Goal: Information Seeking & Learning: Learn about a topic

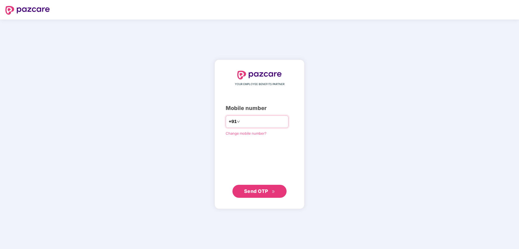
click at [241, 121] on input "number" at bounding box center [263, 121] width 44 height 9
type input "**********"
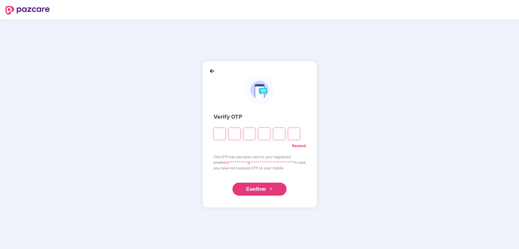
type input "*"
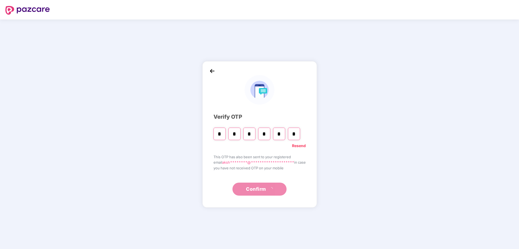
type input "*"
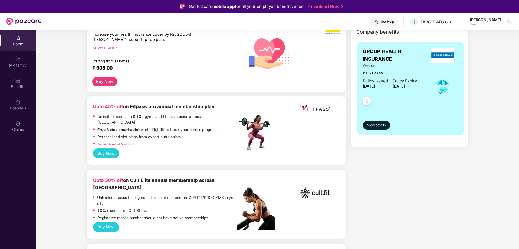
scroll to position [81, 0]
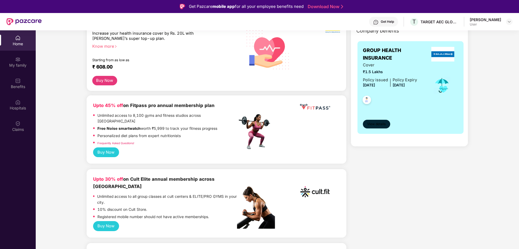
click at [377, 125] on span "View details" at bounding box center [376, 123] width 18 height 5
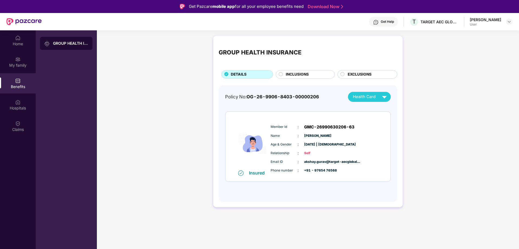
click at [296, 76] on span "INCLUSIONS" at bounding box center [297, 74] width 23 height 6
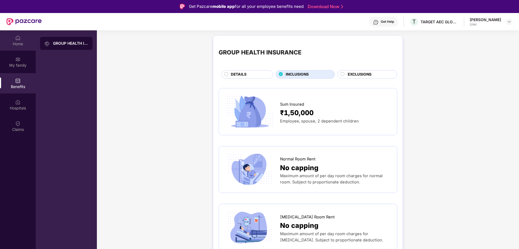
click at [18, 41] on div "Home" at bounding box center [18, 43] width 36 height 5
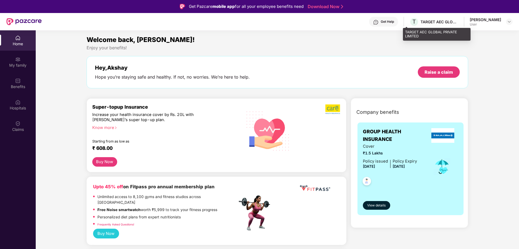
click at [420, 20] on div "TARGET AEC GLOBAL PRIVATE LIMITED" at bounding box center [439, 21] width 38 height 5
click at [509, 22] on img at bounding box center [509, 21] width 4 height 4
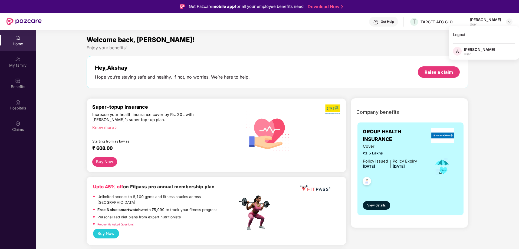
click at [373, 21] on div "Get Help" at bounding box center [383, 22] width 29 height 10
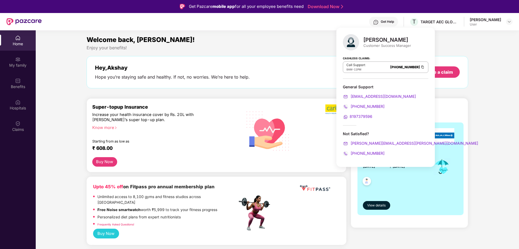
click at [106, 162] on button "Buy Now" at bounding box center [104, 161] width 25 height 9
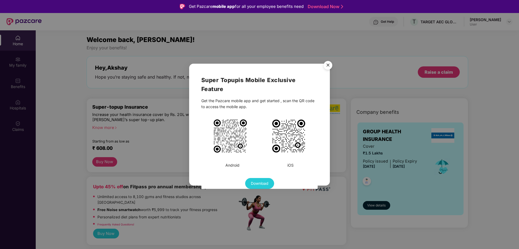
click at [327, 66] on img "Close" at bounding box center [327, 65] width 15 height 15
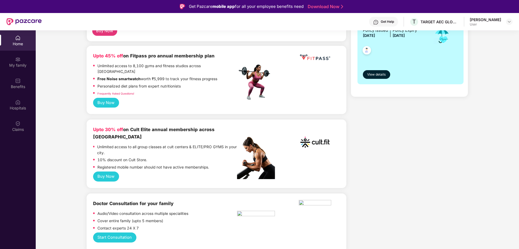
scroll to position [81, 0]
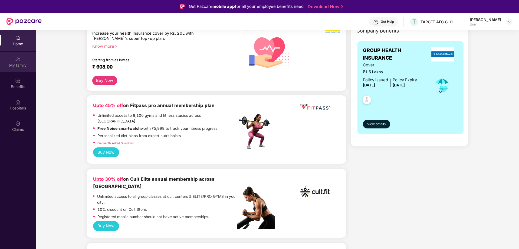
click at [20, 62] on img at bounding box center [17, 59] width 5 height 5
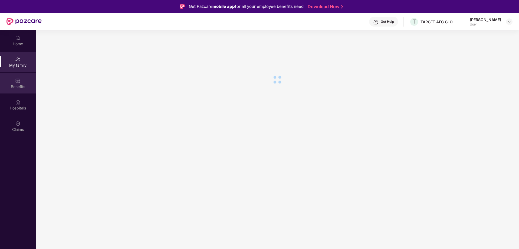
click at [21, 80] on div "Benefits" at bounding box center [18, 83] width 36 height 20
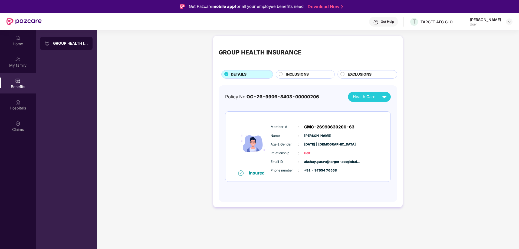
click at [380, 98] on img at bounding box center [383, 96] width 9 height 9
click at [453, 114] on div "GROUP HEALTH INSURANCE DETAILS INCLUSIONS EXCLUSIONS Policy No: OG-26-9906-8403…" at bounding box center [308, 124] width 422 height 182
